Goal: Task Accomplishment & Management: Use online tool/utility

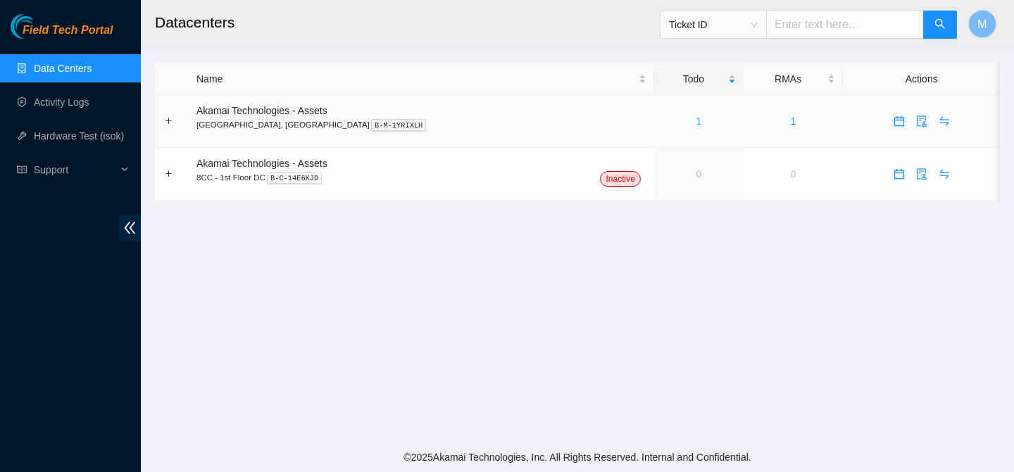
click at [696, 119] on link "1" at bounding box center [699, 120] width 6 height 11
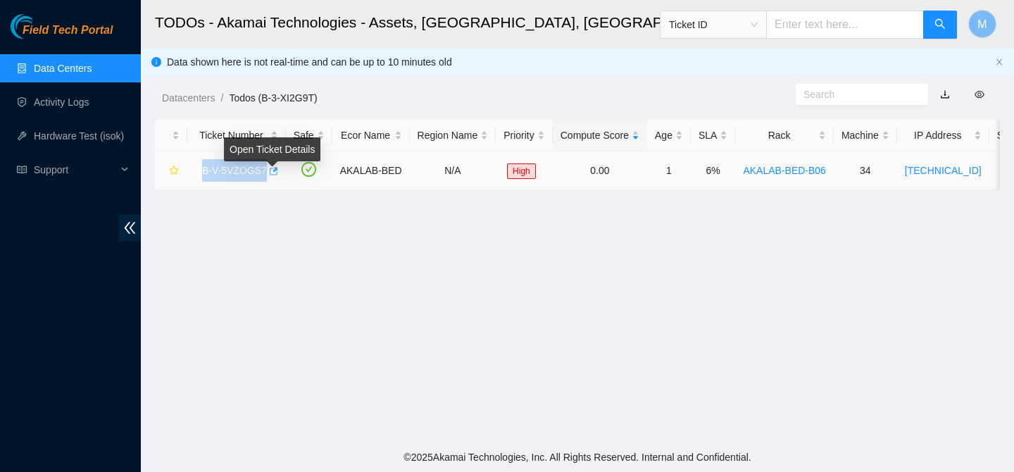
drag, startPoint x: 199, startPoint y: 172, endPoint x: 271, endPoint y: 179, distance: 72.8
click at [271, 179] on div "B-V-5VZOGS7" at bounding box center [236, 170] width 83 height 23
copy link "B-V-5VZOGS7"
click at [278, 173] on button "button" at bounding box center [272, 171] width 11 height 23
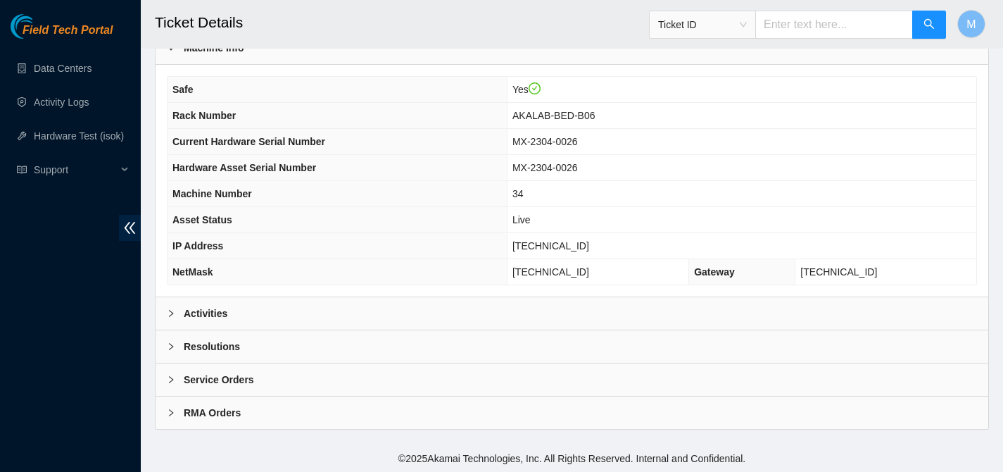
scroll to position [422, 0]
click at [201, 351] on b "Resolutions" at bounding box center [212, 344] width 56 height 15
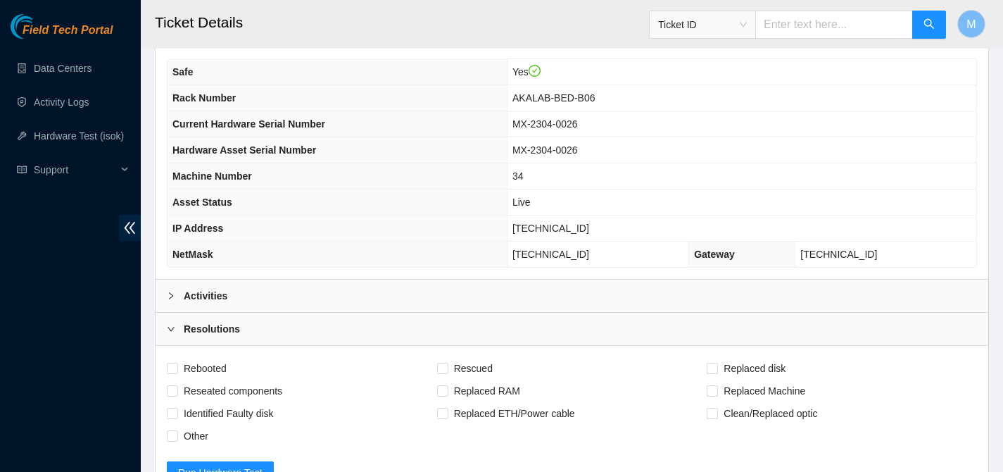
scroll to position [0, 0]
